Goal: Check status

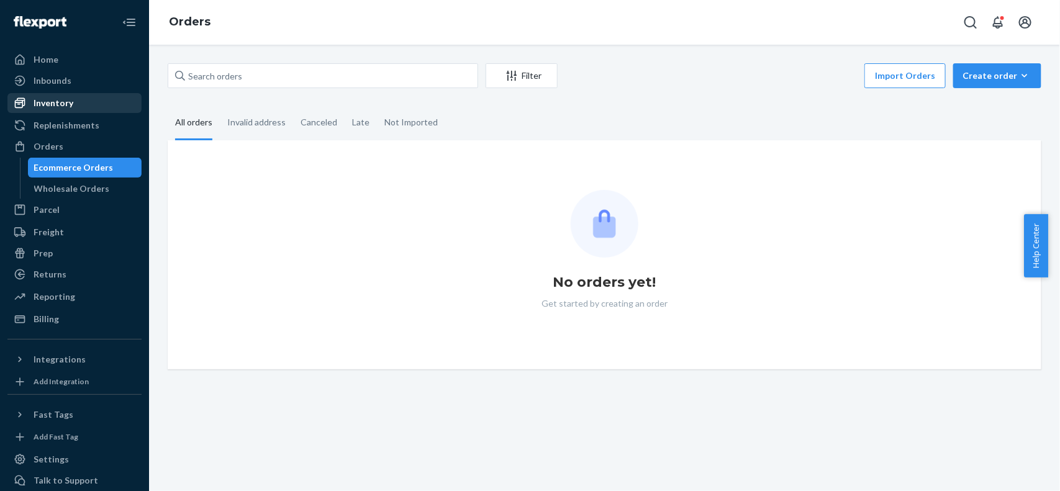
click at [97, 106] on div "Inventory" at bounding box center [75, 102] width 132 height 17
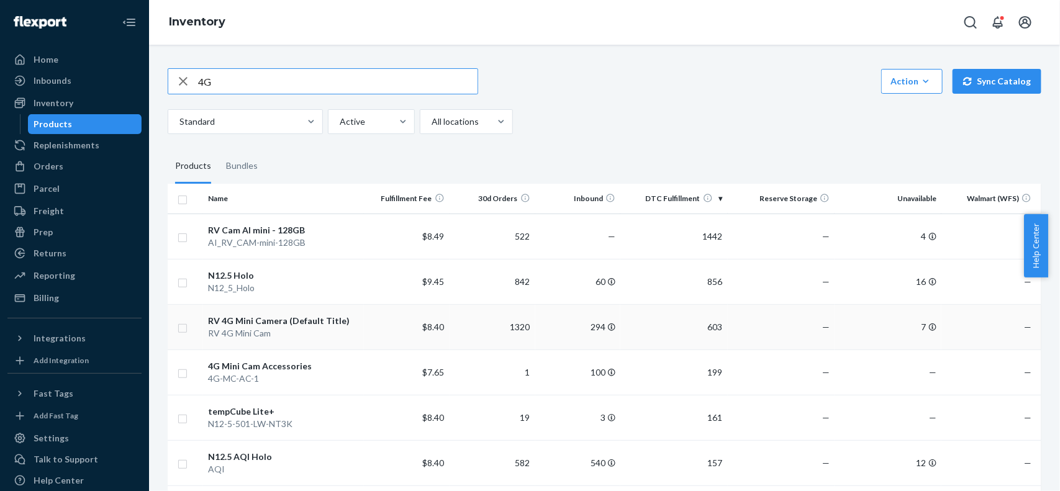
type input "4G"
click at [277, 324] on div "RV 4G Mini Camera (Default Title)" at bounding box center [283, 321] width 150 height 12
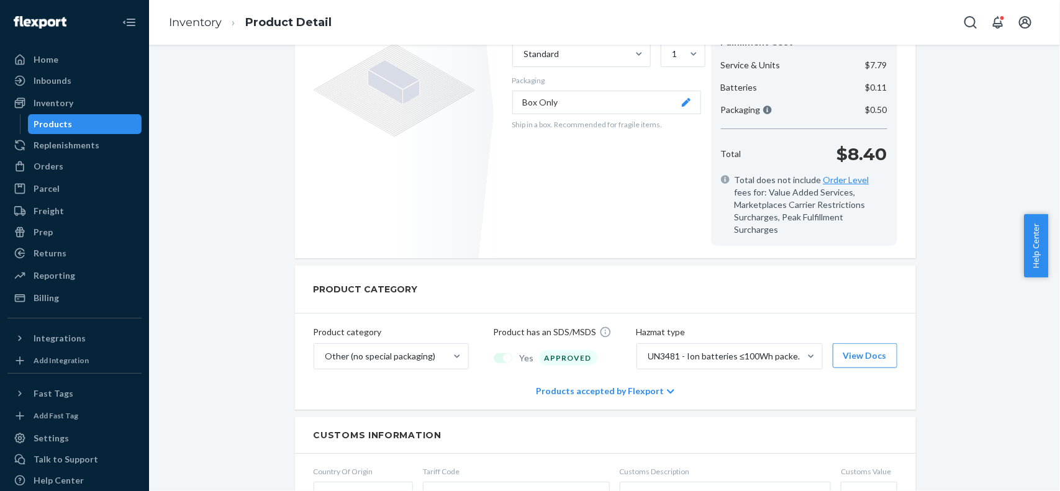
scroll to position [233, 0]
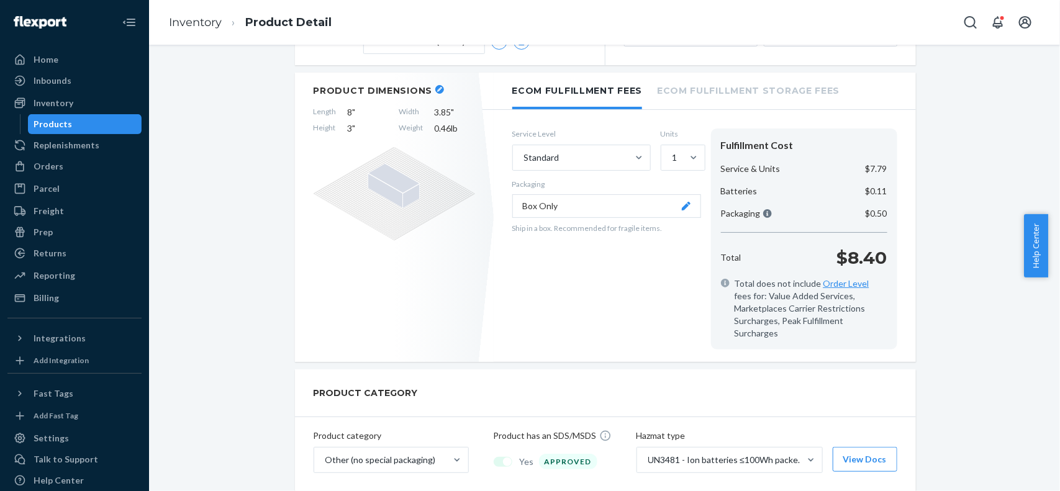
click at [870, 258] on p "$8.40" at bounding box center [862, 257] width 50 height 25
click at [72, 166] on div "Orders" at bounding box center [75, 166] width 132 height 17
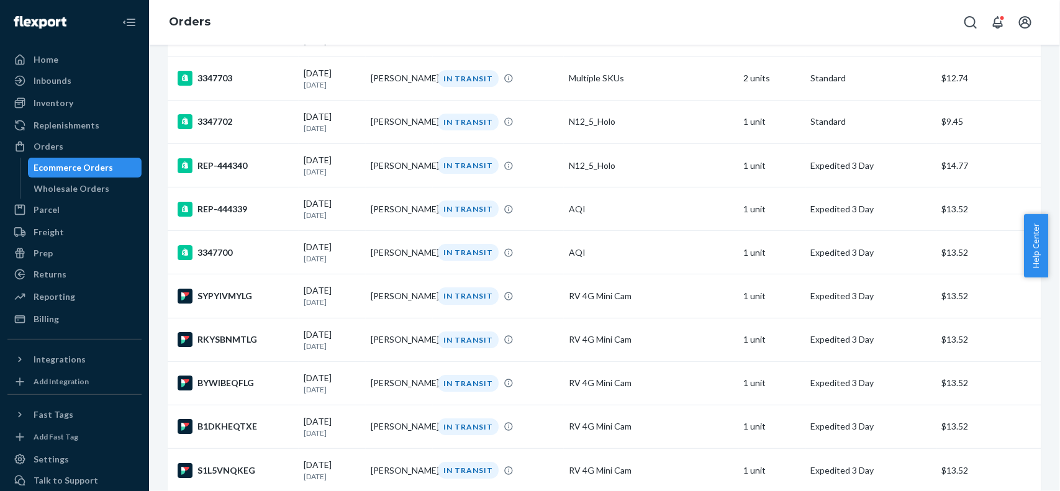
scroll to position [1785, 0]
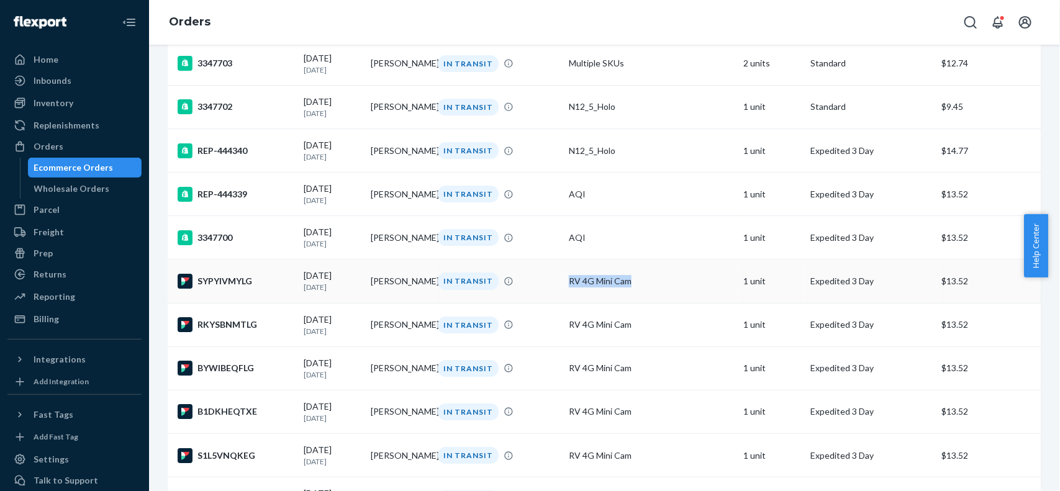
drag, startPoint x: 646, startPoint y: 337, endPoint x: 553, endPoint y: 343, distance: 93.9
click at [553, 303] on tr "SYPYIVMYLG [DATE] [DATE] [PERSON_NAME] IN TRANSIT RV 4G Mini Cam 1 unit Expedit…" at bounding box center [605, 281] width 874 height 43
drag, startPoint x: 81, startPoint y: 101, endPoint x: 50, endPoint y: 101, distance: 31.7
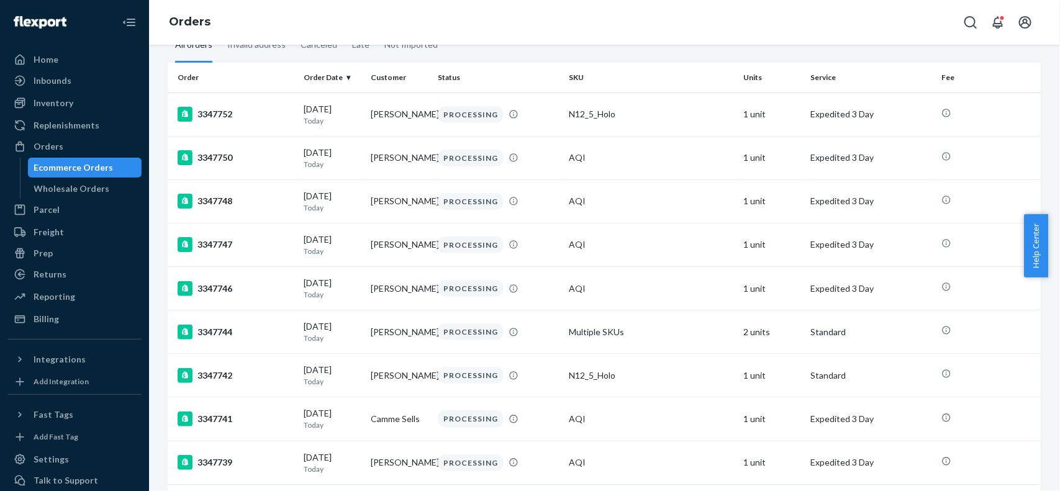
scroll to position [0, 0]
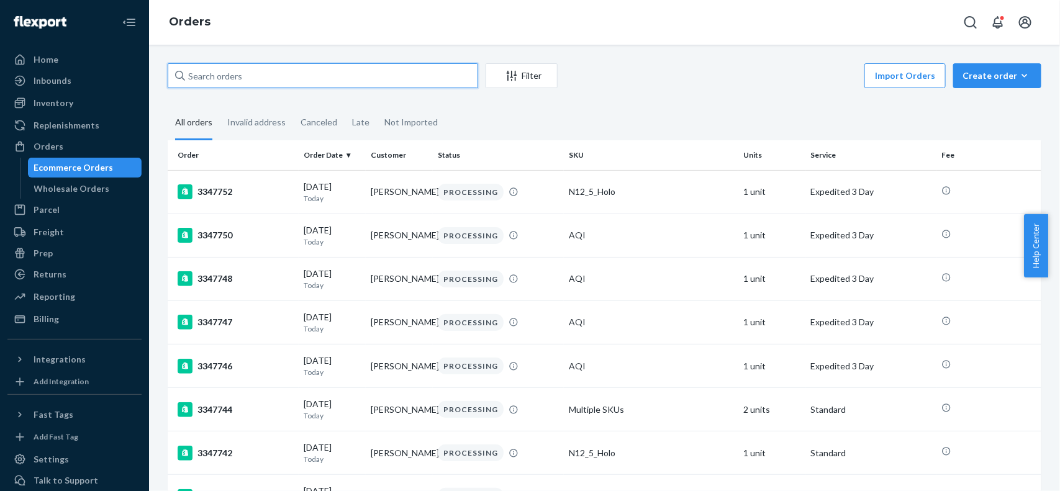
click at [234, 79] on input "text" at bounding box center [323, 75] width 310 height 25
paste input "134459167"
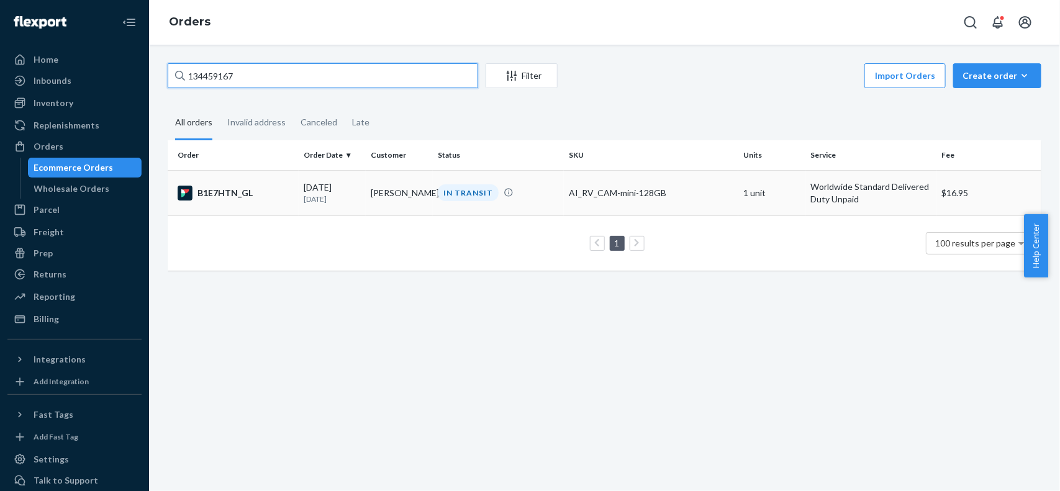
type input "134459167"
click at [251, 201] on td "B1E7HTN_GL" at bounding box center [233, 192] width 131 height 45
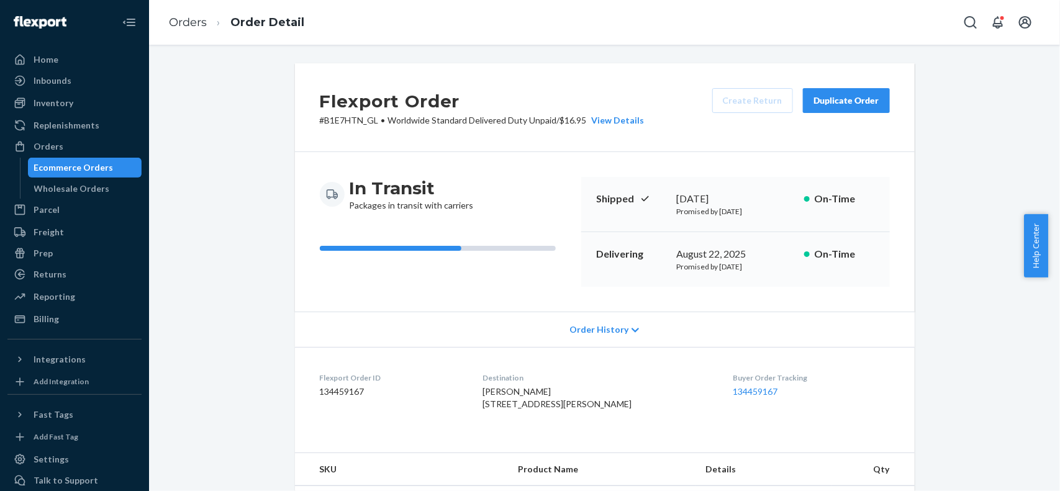
scroll to position [78, 0]
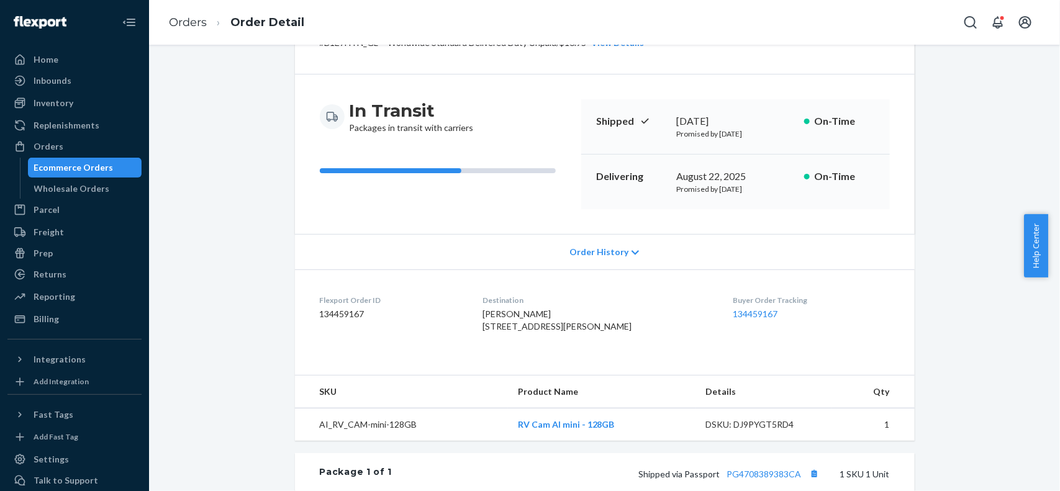
drag, startPoint x: 508, startPoint y: 362, endPoint x: 469, endPoint y: 328, distance: 51.9
click at [469, 328] on dl "Flexport Order ID 134459167 Destination [PERSON_NAME] [STREET_ADDRESS][PERSON_N…" at bounding box center [605, 316] width 620 height 93
copy span "[STREET_ADDRESS][PERSON_NAME]"
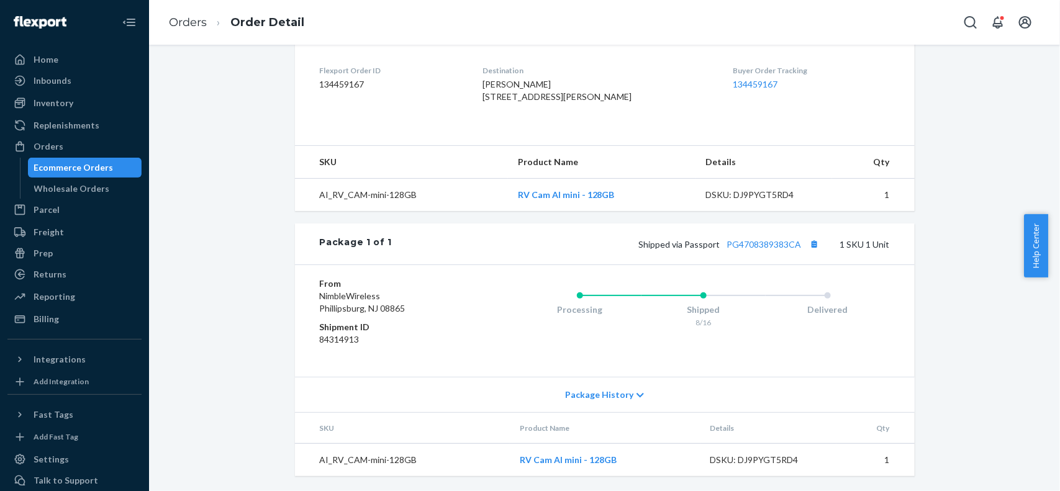
scroll to position [346, 0]
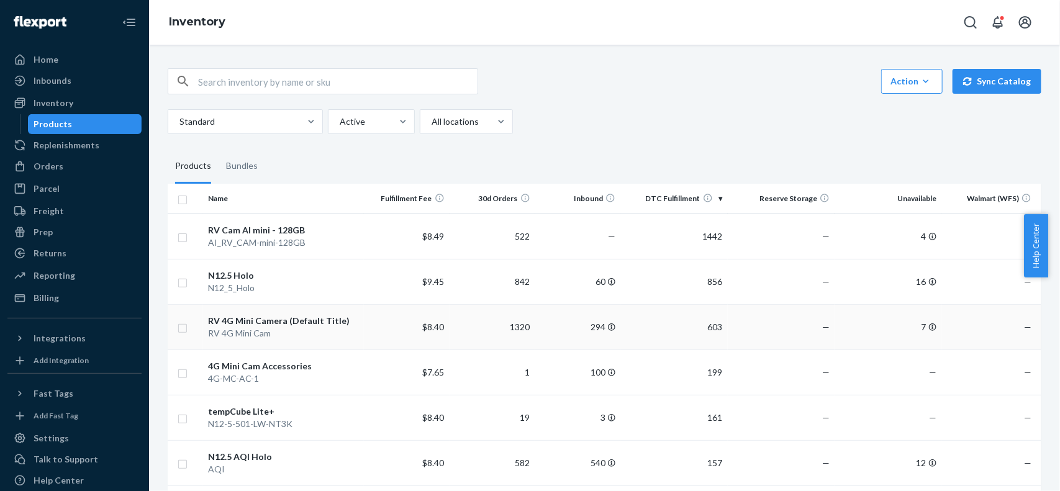
click at [274, 321] on div "RV 4G Mini Camera (Default Title)" at bounding box center [283, 321] width 150 height 12
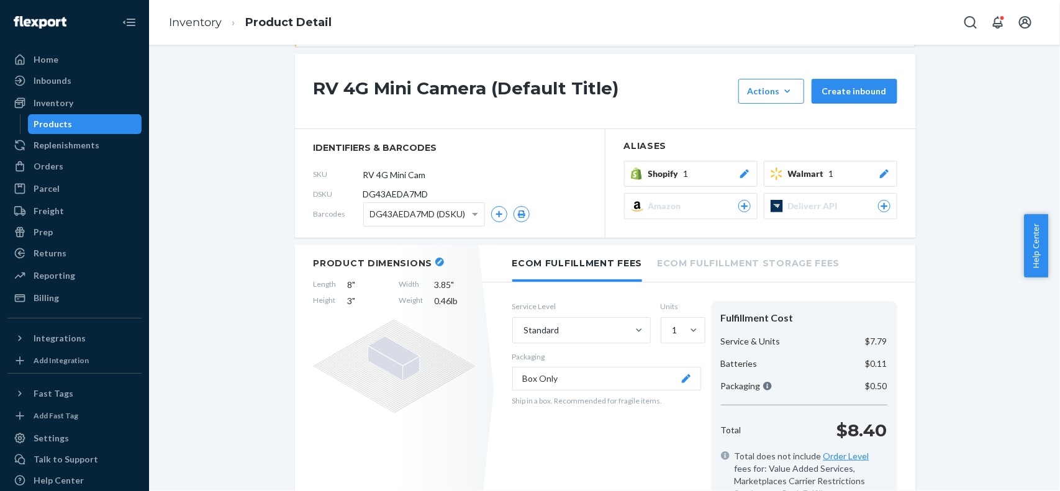
scroll to position [155, 0]
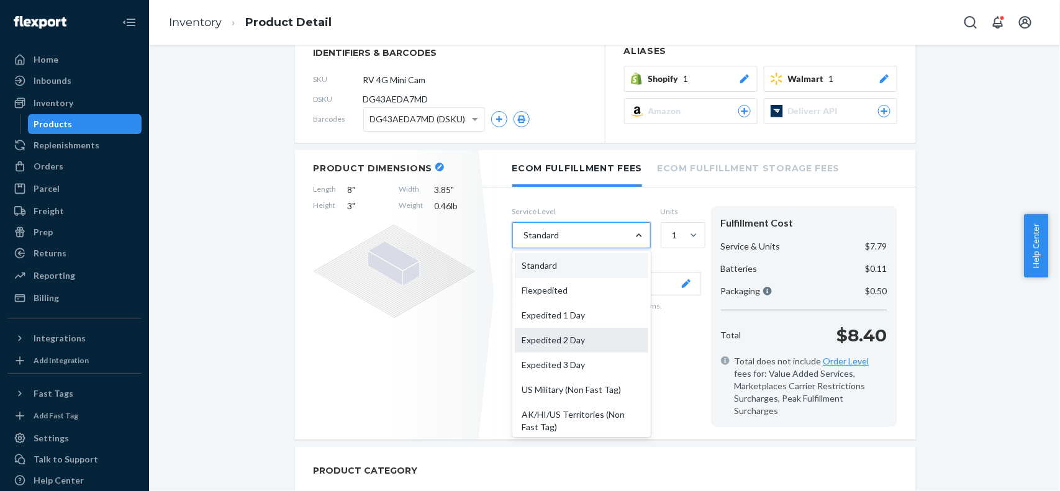
click at [610, 339] on div "Expedited 2 Day" at bounding box center [582, 340] width 134 height 25
click at [524, 242] on input "option Expedited 2 Day focused, 4 of 10. 10 results available. Use Up and Down …" at bounding box center [523, 235] width 1 height 12
click at [628, 241] on div at bounding box center [639, 235] width 22 height 12
click at [524, 241] on input "option Expedited 2 Day, selected. option Expedited 2 Day focused, 4 of 10. 10 r…" at bounding box center [523, 235] width 1 height 12
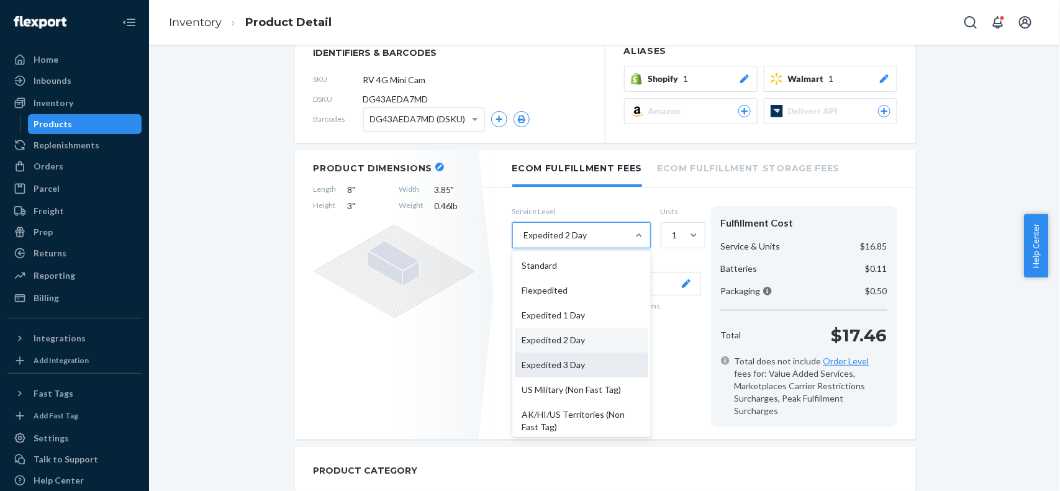
click at [620, 360] on div "Expedited 3 Day" at bounding box center [582, 365] width 134 height 25
click at [524, 242] on input "option Expedited 2 Day, selected. option Expedited 3 Day focused, 5 of 10. 10 r…" at bounding box center [523, 235] width 1 height 12
click at [591, 349] on div "Expedited 2 Day" at bounding box center [582, 340] width 134 height 25
click at [524, 242] on input "option Expedited 3 Day, selected. option Expedited 2 Day focused, 4 of 10. 10 r…" at bounding box center [523, 235] width 1 height 12
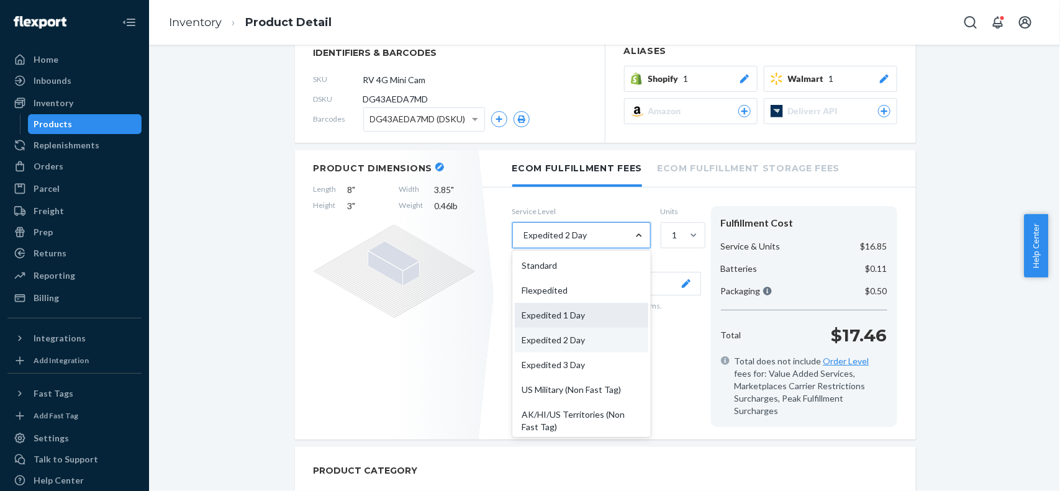
click at [598, 315] on div "Expedited 1 Day" at bounding box center [582, 315] width 134 height 25
click at [524, 242] on input "option Expedited 2 Day, selected. option Expedited 1 Day focused, 3 of 10. 10 r…" at bounding box center [523, 235] width 1 height 12
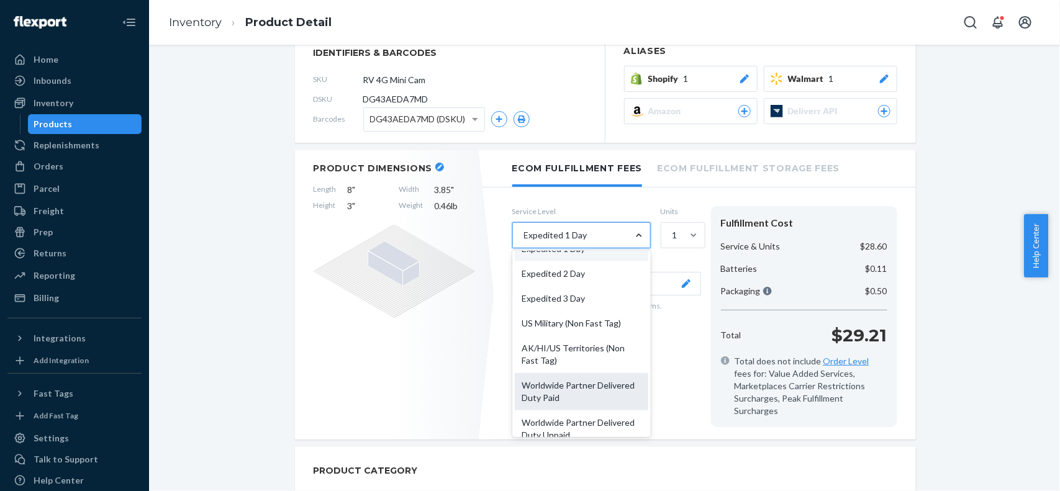
scroll to position [0, 0]
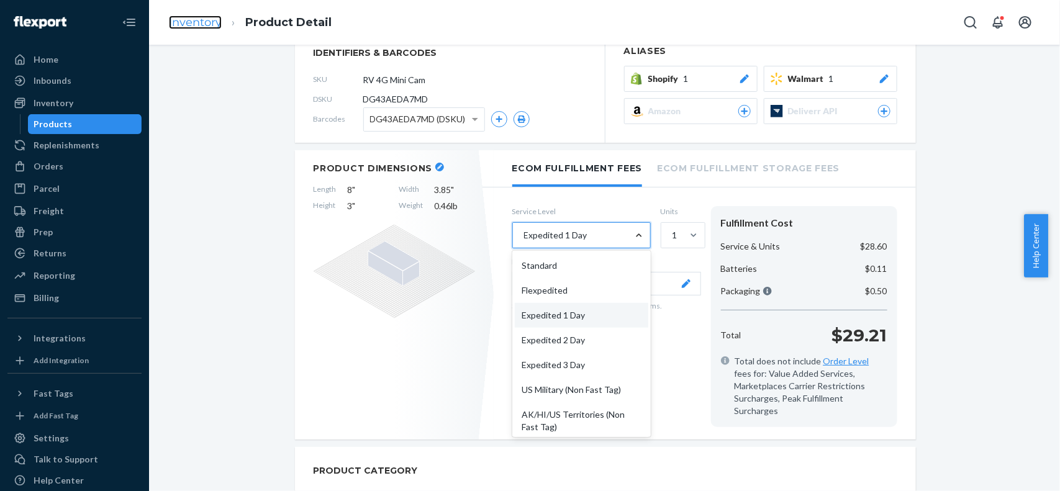
click at [189, 22] on link "Inventory" at bounding box center [195, 23] width 53 height 14
